Goal: Task Accomplishment & Management: Manage account settings

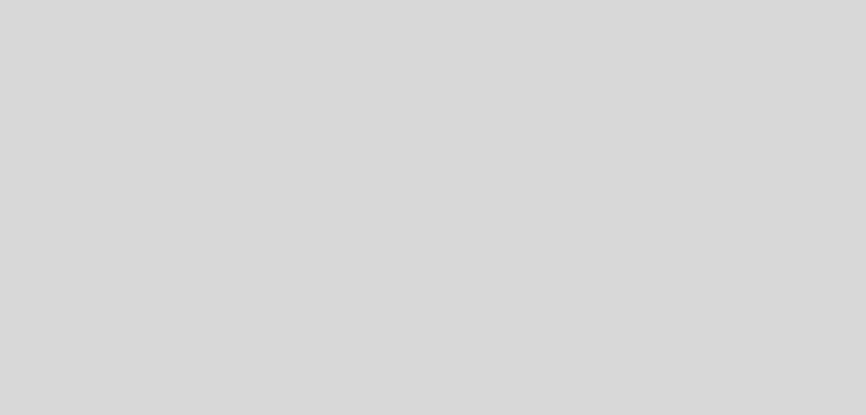
select select "es"
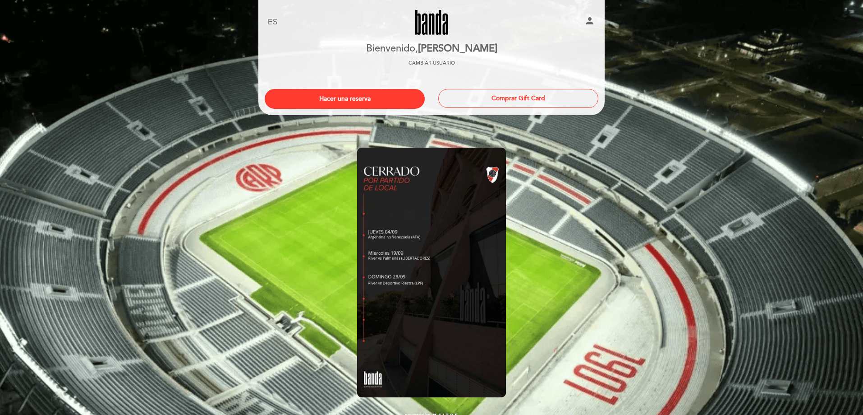
click at [590, 26] on button "person" at bounding box center [590, 22] width 11 height 14
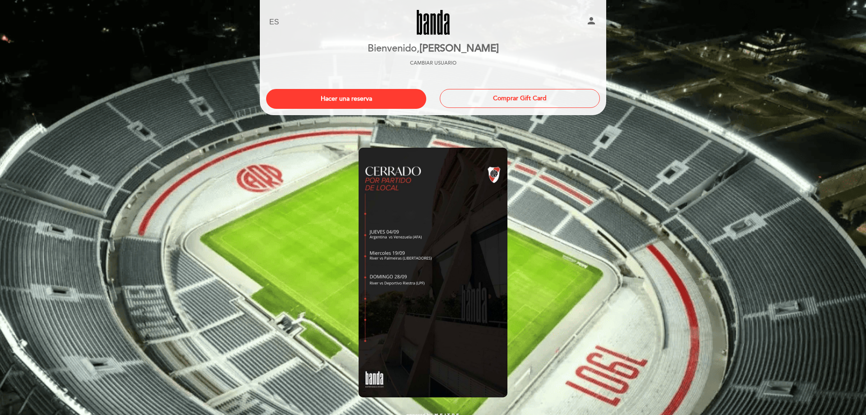
select select "es"
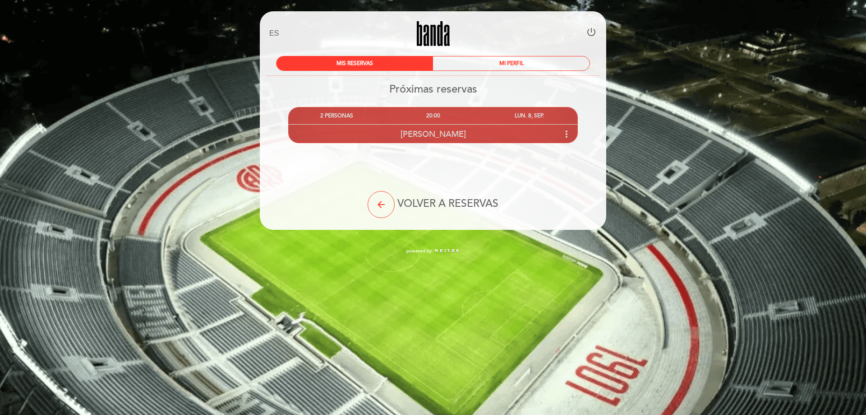
click at [567, 134] on icon "more_vert" at bounding box center [566, 134] width 11 height 11
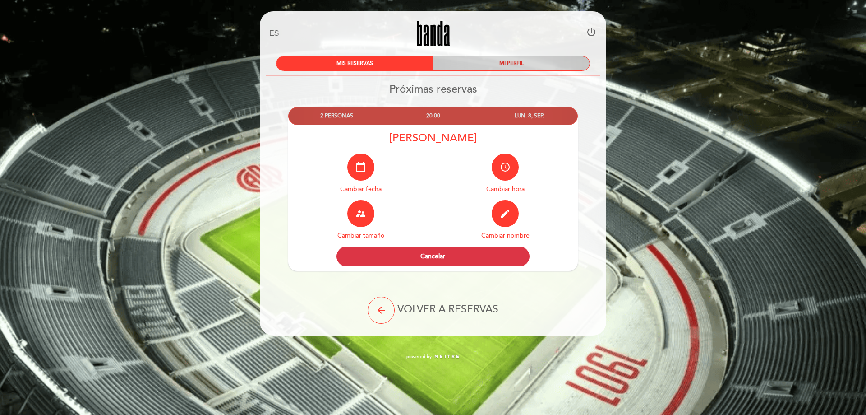
click at [507, 63] on div "MI PERFIL" at bounding box center [511, 63] width 157 height 14
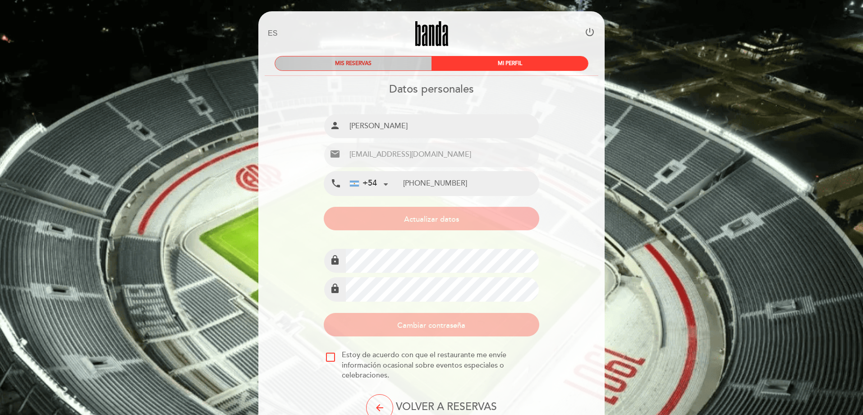
click at [374, 64] on div "MIS RESERVAS" at bounding box center [353, 63] width 157 height 14
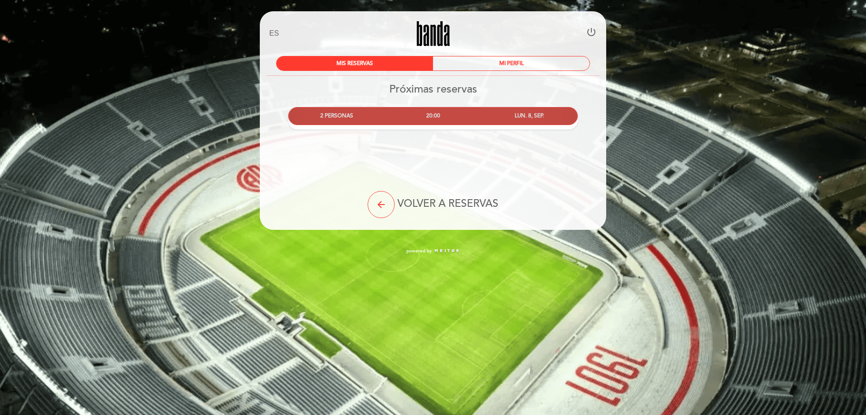
click at [362, 118] on div "2 PERSONAS" at bounding box center [337, 115] width 96 height 17
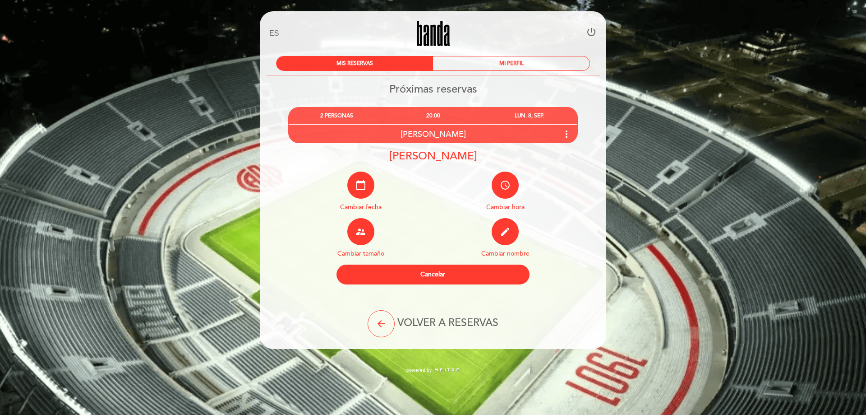
drag, startPoint x: 387, startPoint y: 156, endPoint x: 487, endPoint y: 157, distance: 100.1
click at [487, 157] on div "[PERSON_NAME]" at bounding box center [433, 155] width 290 height 13
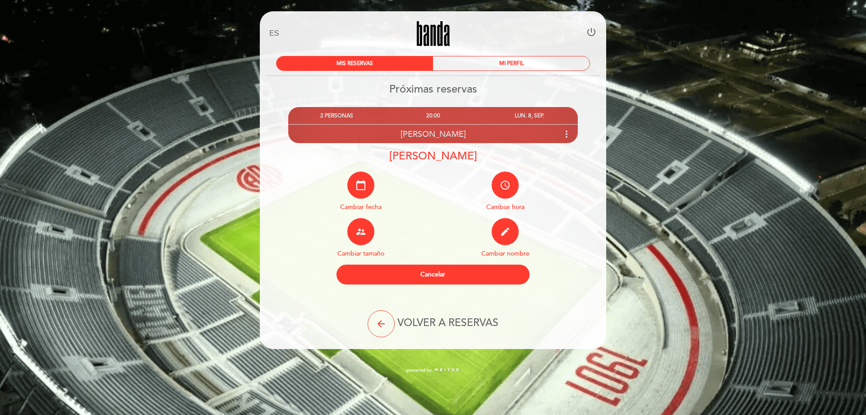
click at [566, 135] on icon "more_vert" at bounding box center [566, 134] width 11 height 11
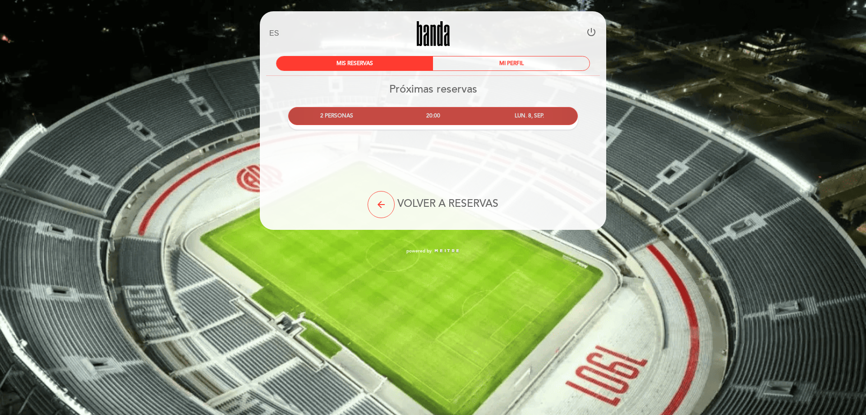
click at [567, 117] on div "LUN. 8, SEP." at bounding box center [529, 115] width 96 height 17
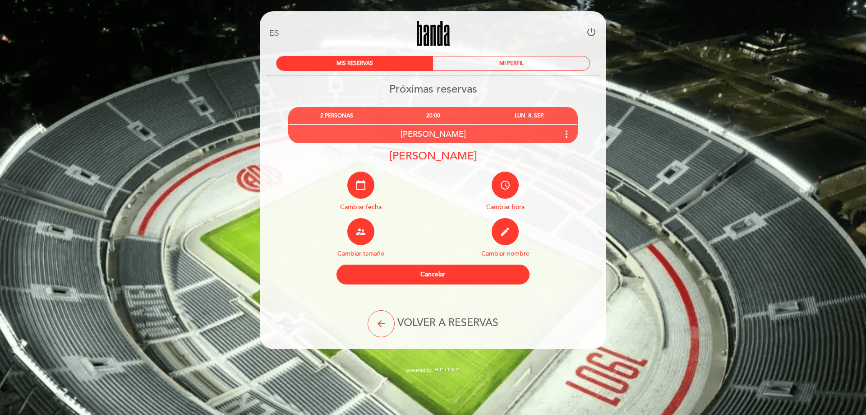
click at [592, 32] on icon "power_settings_new" at bounding box center [591, 32] width 11 height 11
select select "es"
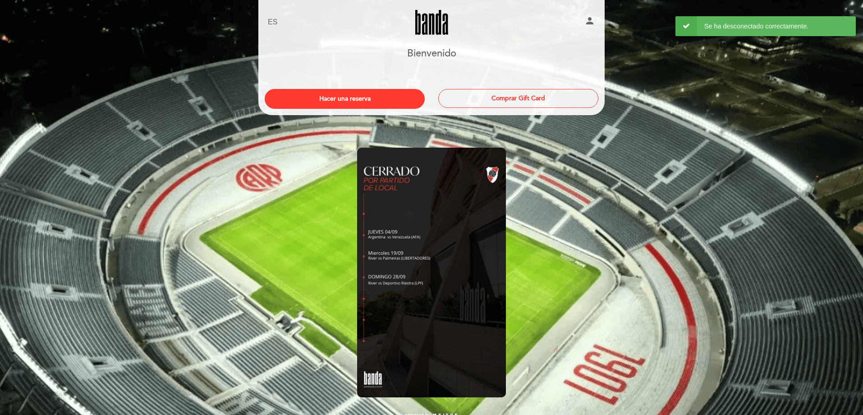
click at [590, 20] on icon "person" at bounding box center [590, 20] width 11 height 11
